Goal: Task Accomplishment & Management: Manage account settings

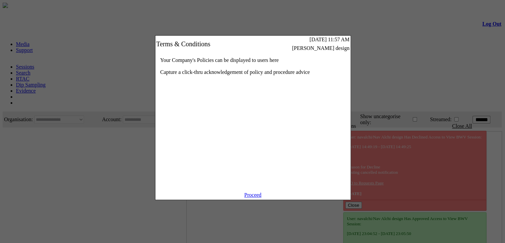
click at [248, 197] on link "Proceed" at bounding box center [253, 195] width 17 height 6
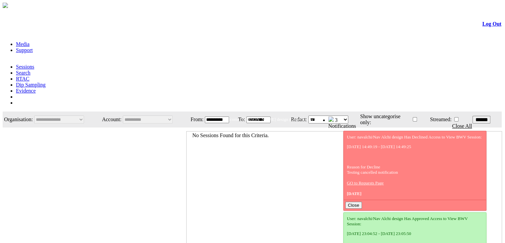
click at [36, 88] on link "Evidence" at bounding box center [26, 91] width 20 height 6
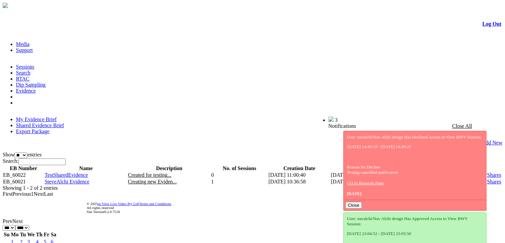
click at [64, 122] on link "Shared Evidence Brief" at bounding box center [40, 125] width 48 height 6
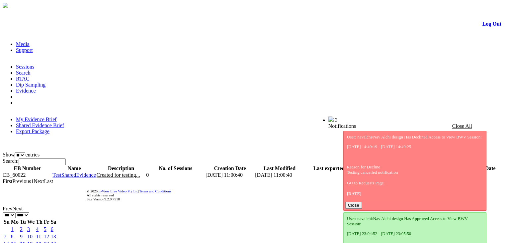
drag, startPoint x: 450, startPoint y: 100, endPoint x: 481, endPoint y: 100, distance: 30.6
click at [481, 171] on td "04/09/2025" at bounding box center [478, 174] width 50 height 7
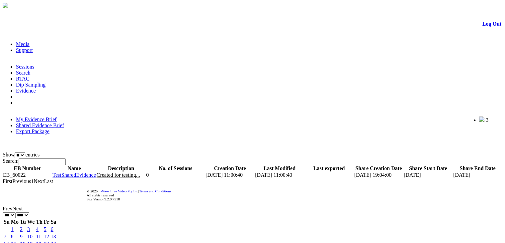
click at [481, 171] on td "04/09/2025" at bounding box center [478, 174] width 50 height 7
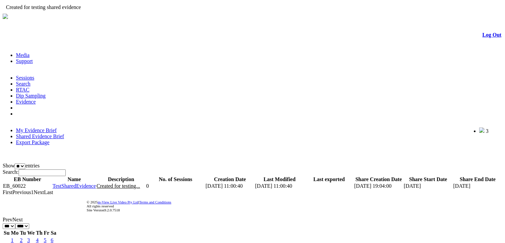
click at [138, 183] on span "Created for testing..." at bounding box center [119, 186] width 44 height 6
click at [89, 182] on td "TestSharedEvidence" at bounding box center [74, 185] width 44 height 7
click at [89, 183] on span "TestSharedEvidence" at bounding box center [74, 186] width 43 height 6
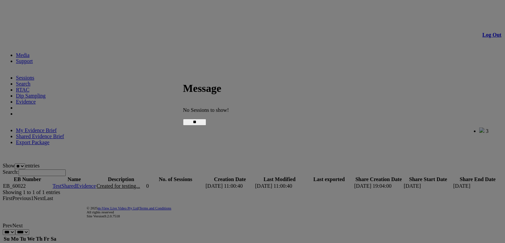
click at [206, 123] on input "**" at bounding box center [194, 122] width 23 height 7
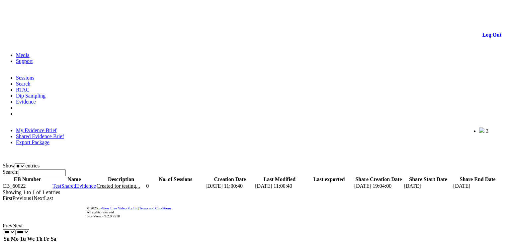
click at [48, 127] on link "My Evidence Brief" at bounding box center [36, 130] width 41 height 6
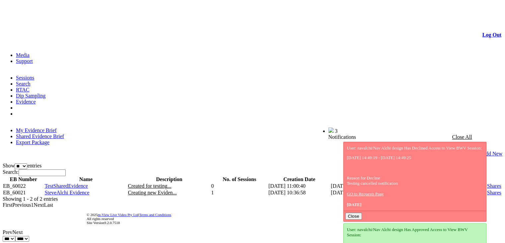
click at [85, 189] on span "SteveAlchi Evidence" at bounding box center [67, 192] width 45 height 6
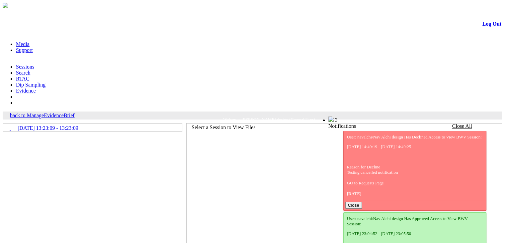
click at [61, 125] on span "[DATE] 13:23:09 - 13:23:09" at bounding box center [48, 128] width 61 height 6
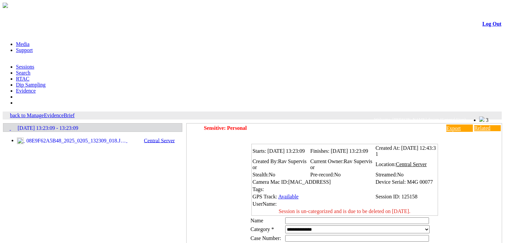
click at [88, 138] on span "08E9F62A5B48_2025_0205_132309_018.JPG" at bounding box center [75, 141] width 101 height 6
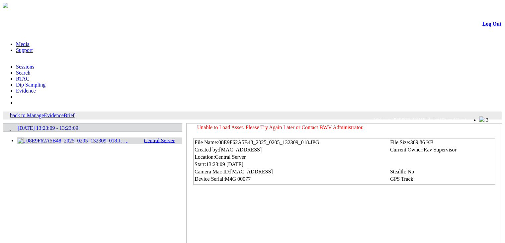
click at [67, 112] on link "back to ManageEvidenceBrief" at bounding box center [42, 115] width 65 height 6
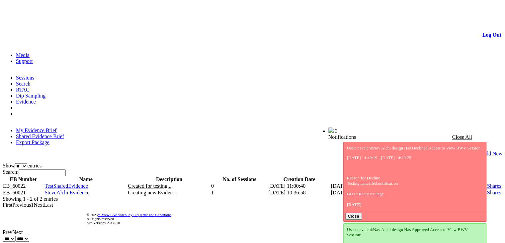
click at [456, 189] on link "Edit" at bounding box center [460, 192] width 9 height 6
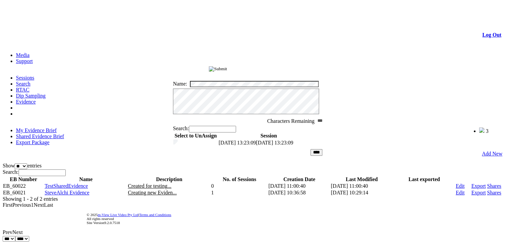
click at [227, 69] on input "image" at bounding box center [218, 68] width 18 height 5
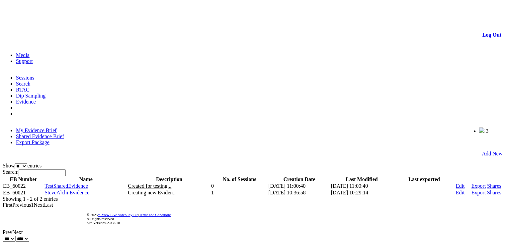
click at [64, 133] on link "Shared Evidence Brief" at bounding box center [40, 136] width 48 height 6
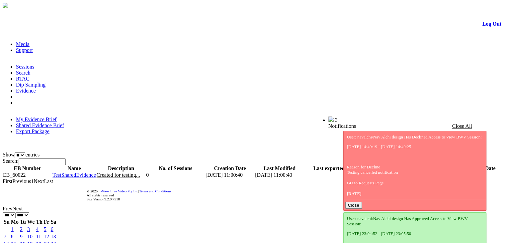
click at [50, 116] on link "My Evidence Brief" at bounding box center [36, 119] width 41 height 6
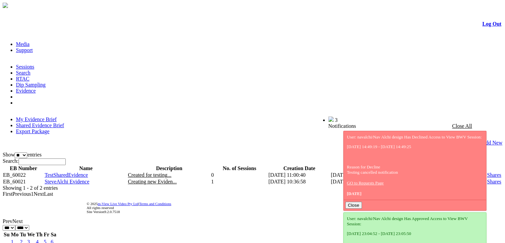
click at [487, 172] on link "Shares" at bounding box center [494, 175] width 14 height 6
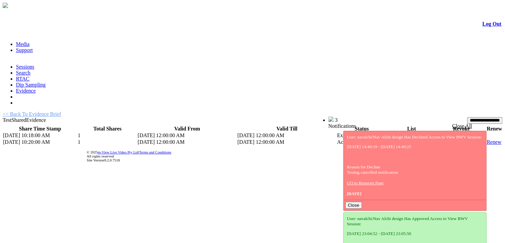
click at [387, 132] on link "List" at bounding box center [391, 135] width 8 height 6
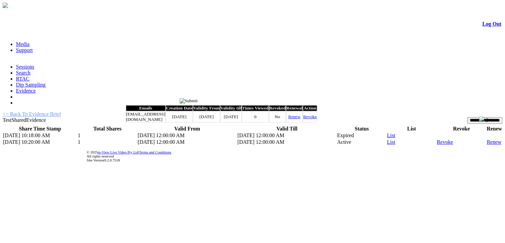
drag, startPoint x: 465, startPoint y: 5, endPoint x: 386, endPoint y: 238, distance: 245.5
click at [386, 238] on div at bounding box center [252, 127] width 505 height 255
